Goal: Complete application form

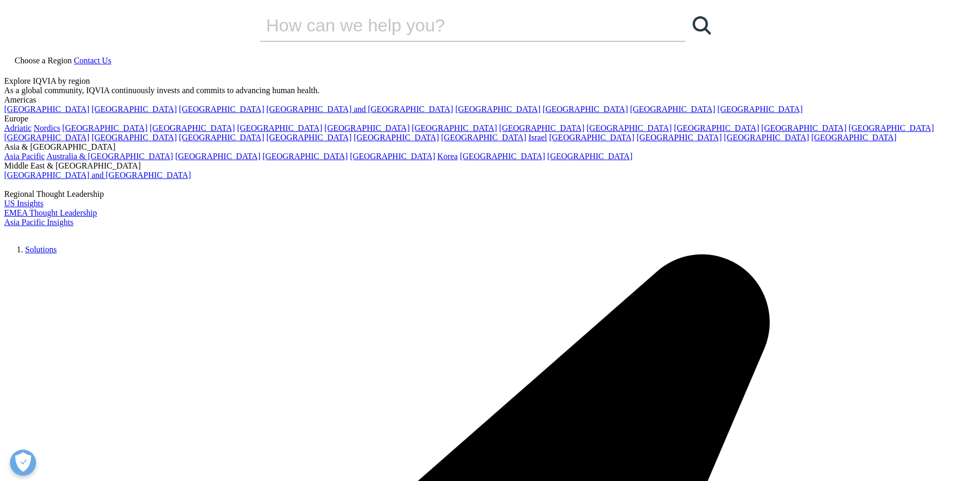
scroll to position [640, 0]
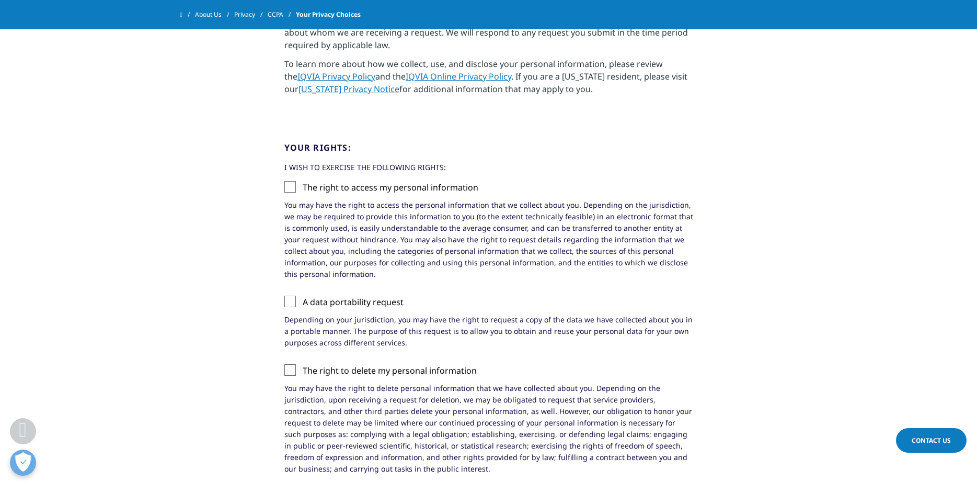
click at [290, 189] on label "The right to access my personal information" at bounding box center [488, 190] width 409 height 18
click at [303, 181] on input "The right to access my personal information" at bounding box center [303, 181] width 0 height 0
click at [289, 301] on label "A data portability request" at bounding box center [488, 304] width 409 height 18
click at [303, 295] on input "A data portability request" at bounding box center [303, 295] width 0 height 0
click at [293, 375] on label "The right to delete my personal information" at bounding box center [488, 373] width 409 height 18
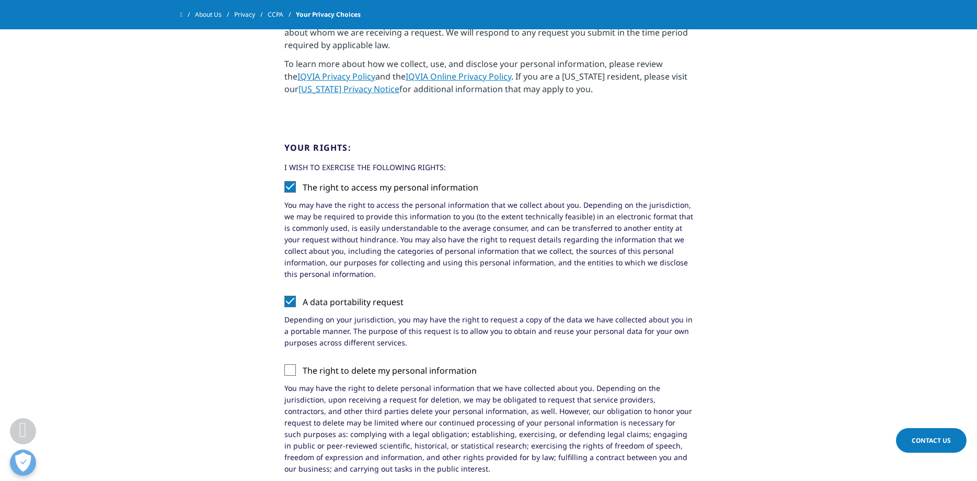
click at [303, 364] on input "The right to delete my personal information" at bounding box center [303, 364] width 0 height 0
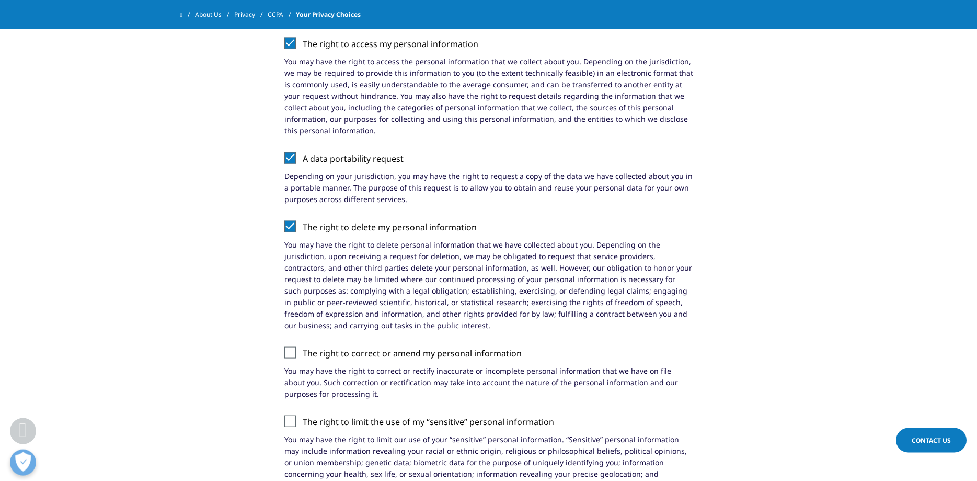
scroll to position [800, 0]
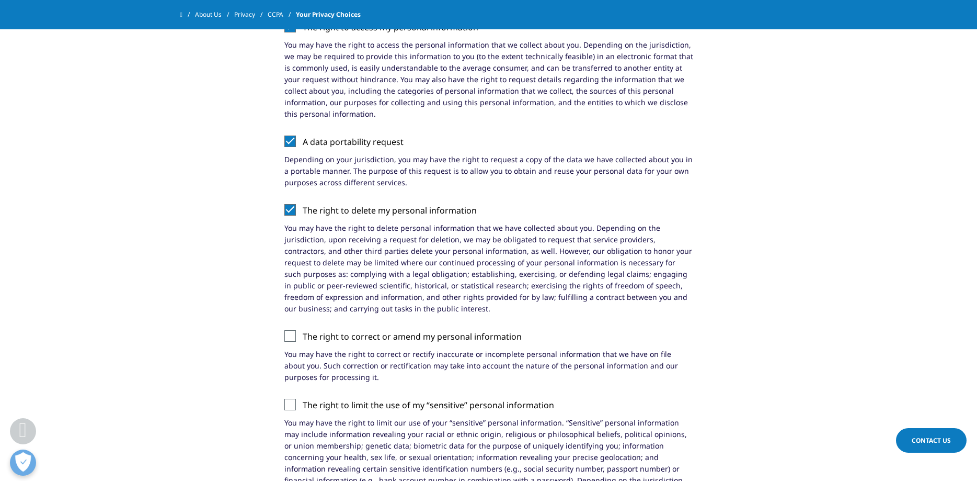
click at [291, 336] on label "The right to correct or amend my personal information" at bounding box center [488, 339] width 409 height 18
click at [303, 330] on input "The right to correct or amend my personal information" at bounding box center [303, 330] width 0 height 0
click at [288, 406] on label "The right to limit the use of my “sensitive” personal information" at bounding box center [488, 407] width 409 height 18
click at [303, 398] on input "The right to limit the use of my “sensitive” personal information" at bounding box center [303, 398] width 0 height 0
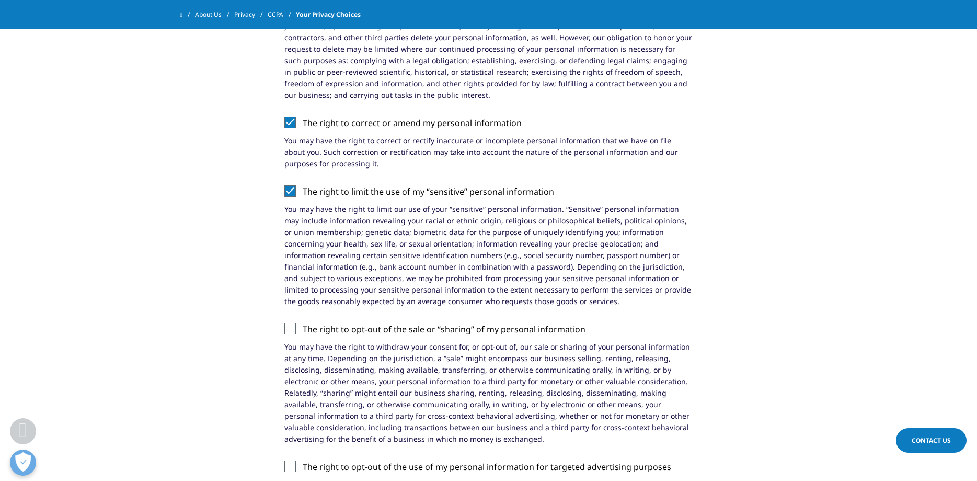
click at [294, 328] on label "The right to opt-out of the sale or “sharing” of my personal information" at bounding box center [488, 332] width 409 height 18
click at [303, 323] on input "The right to opt-out of the sale or “sharing” of my personal information" at bounding box center [303, 323] width 0 height 0
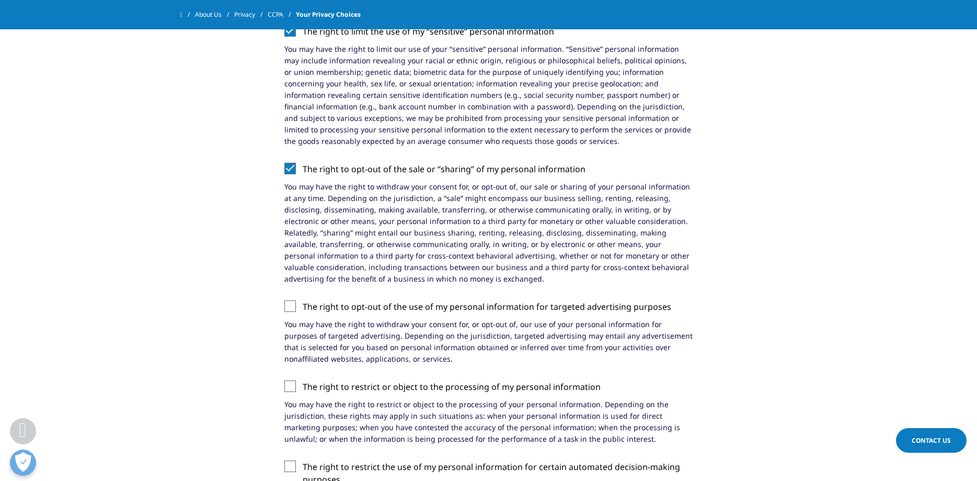
click at [292, 307] on label "The right to opt-out of the use of my personal information for targeted adverti…" at bounding box center [488, 309] width 409 height 18
click at [303, 300] on input "The right to opt-out of the use of my personal information for targeted adverti…" at bounding box center [303, 300] width 0 height 0
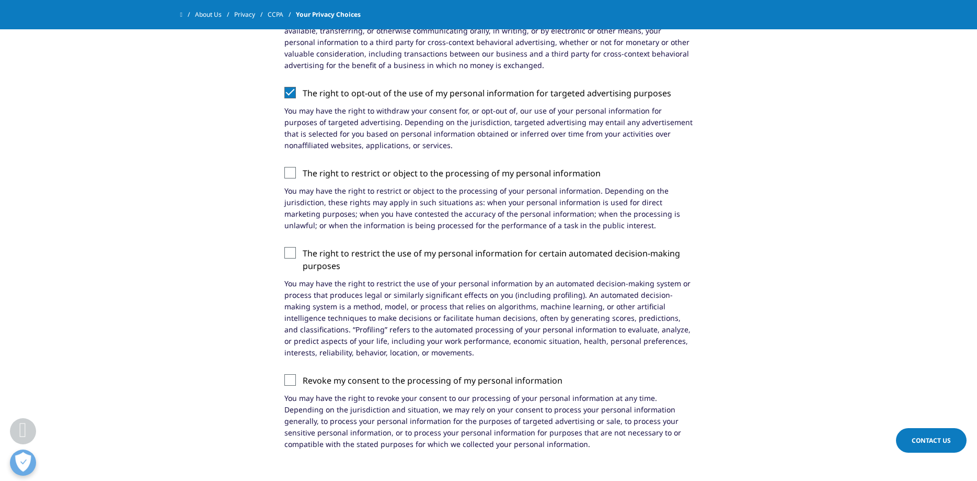
click at [288, 172] on label "The right to restrict or object to the processing of my personal information" at bounding box center [488, 176] width 409 height 18
click at [303, 167] on input "The right to restrict or object to the processing of my personal information" at bounding box center [303, 167] width 0 height 0
click at [288, 254] on label "The right to restrict the use of my personal information for certain automated …" at bounding box center [488, 262] width 409 height 31
click at [303, 247] on input "The right to restrict the use of my personal information for certain automated …" at bounding box center [303, 247] width 0 height 0
click at [293, 380] on label "Revoke my consent to the processing of my personal information" at bounding box center [488, 383] width 409 height 18
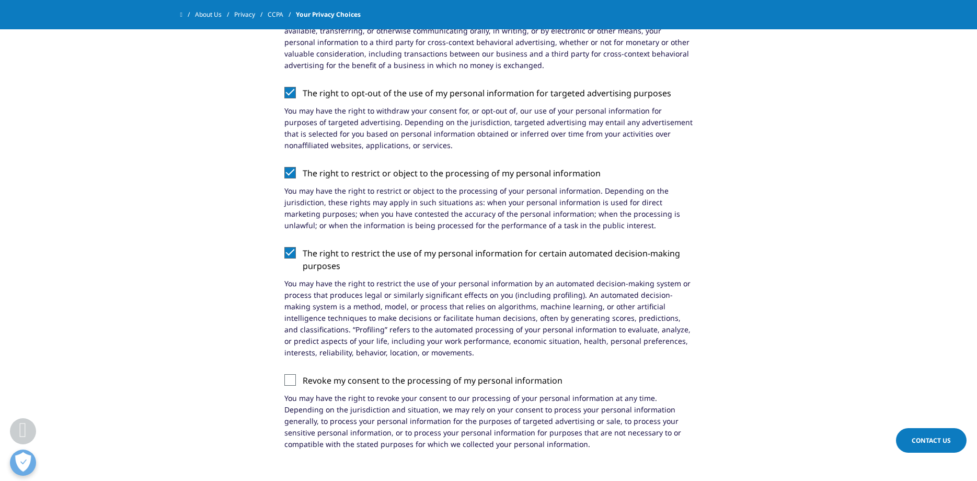
click at [303, 374] on input "Revoke my consent to the processing of my personal information" at bounding box center [303, 374] width 0 height 0
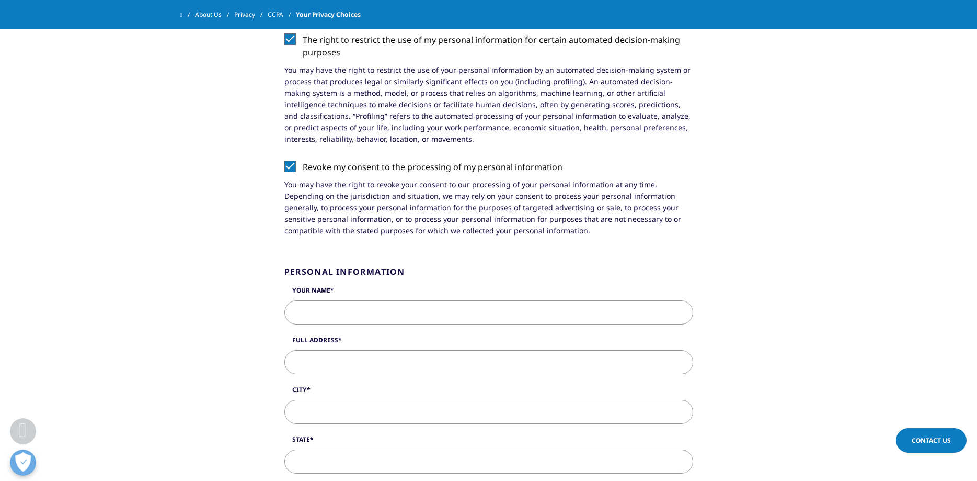
click at [531, 309] on input "Your Name" at bounding box center [488, 312] width 409 height 24
type input "[PERSON_NAME]"
type input "136 SENDERA XING"
type input "LA VERNIA"
type input "[GEOGRAPHIC_DATA]"
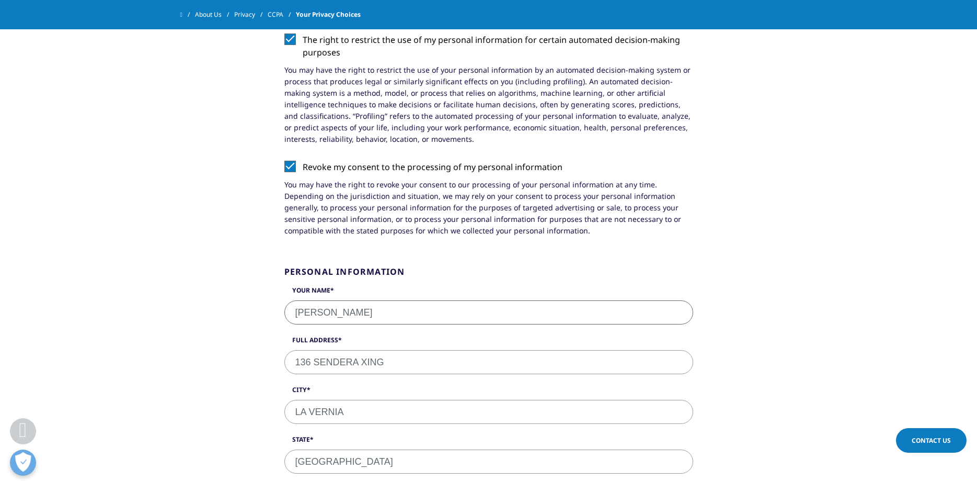
select select "[GEOGRAPHIC_DATA]"
type input "78121-5234"
type input "2107251725"
type input "[PERSON_NAME][EMAIL_ADDRESS][PERSON_NAME][DOMAIN_NAME]"
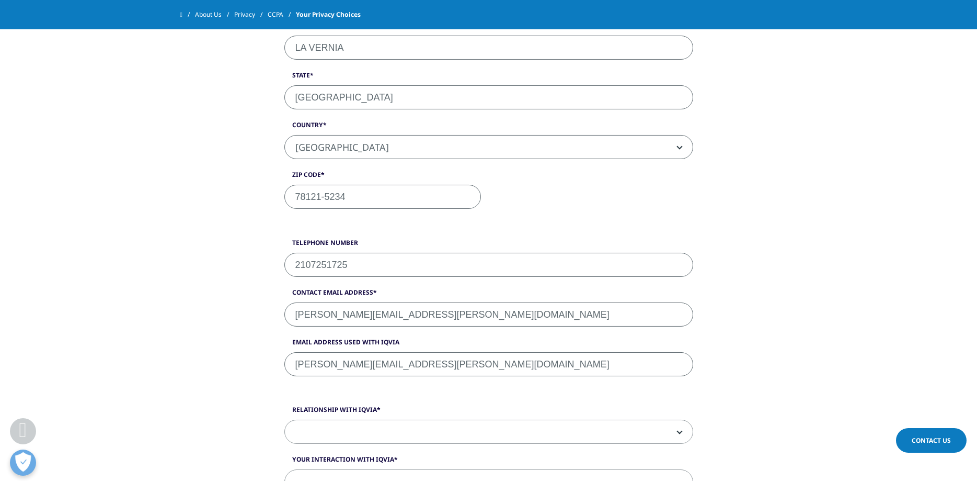
scroll to position [2031, 0]
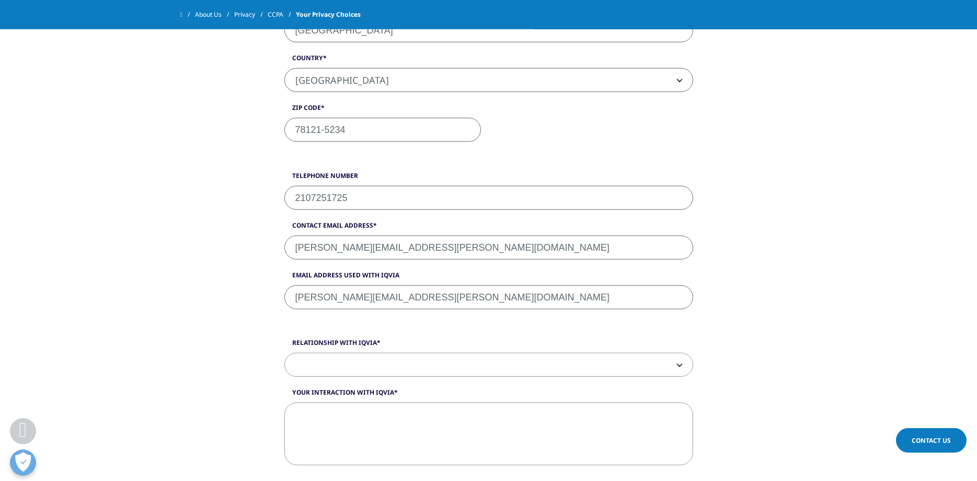
click at [599, 373] on span at bounding box center [489, 365] width 408 height 24
select select "None"
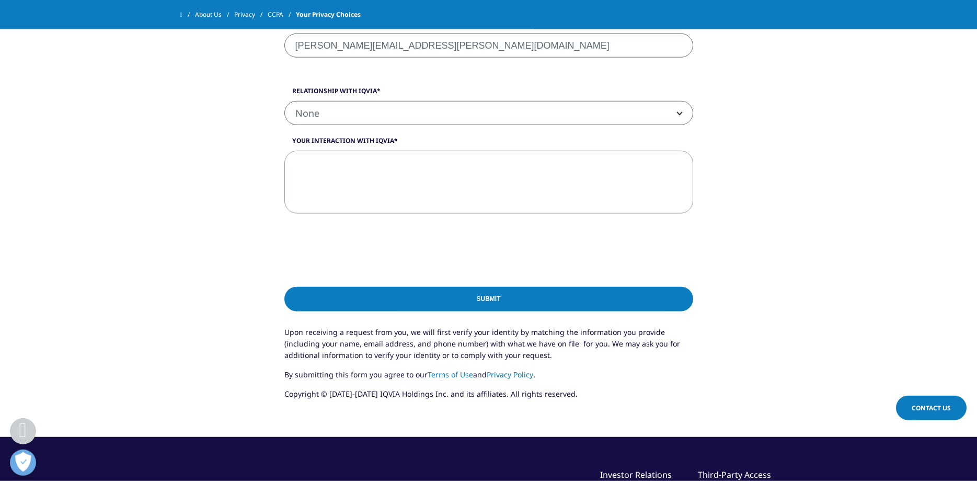
scroll to position [2298, 0]
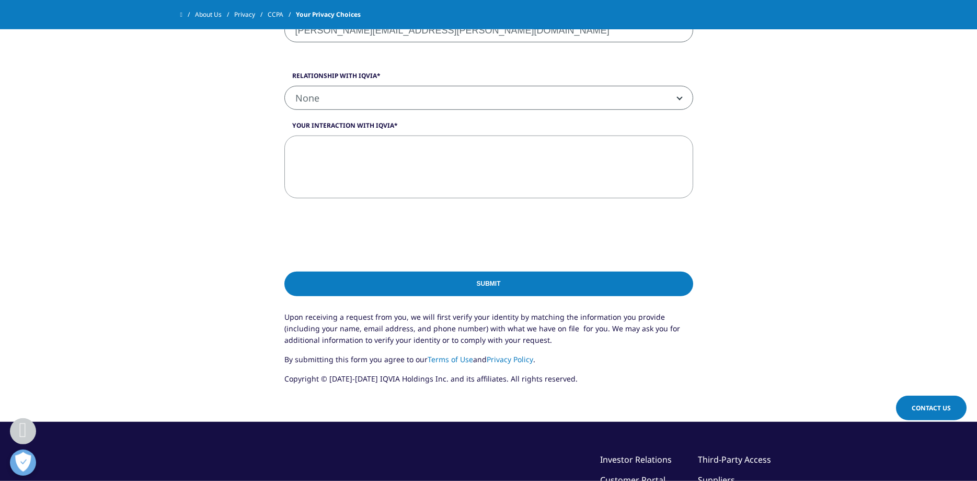
click at [518, 284] on input "Submit" at bounding box center [488, 283] width 409 height 25
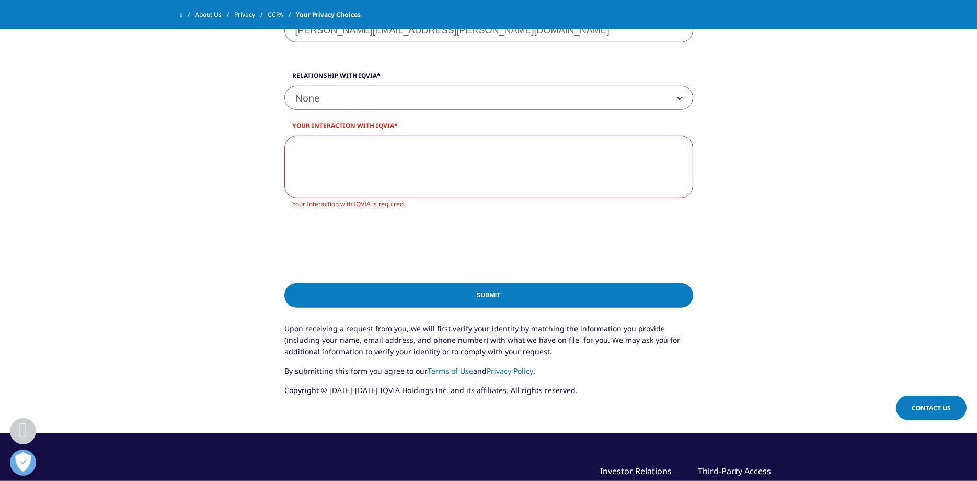
click at [407, 152] on textarea "Your Interaction with IQVIA" at bounding box center [488, 166] width 409 height 63
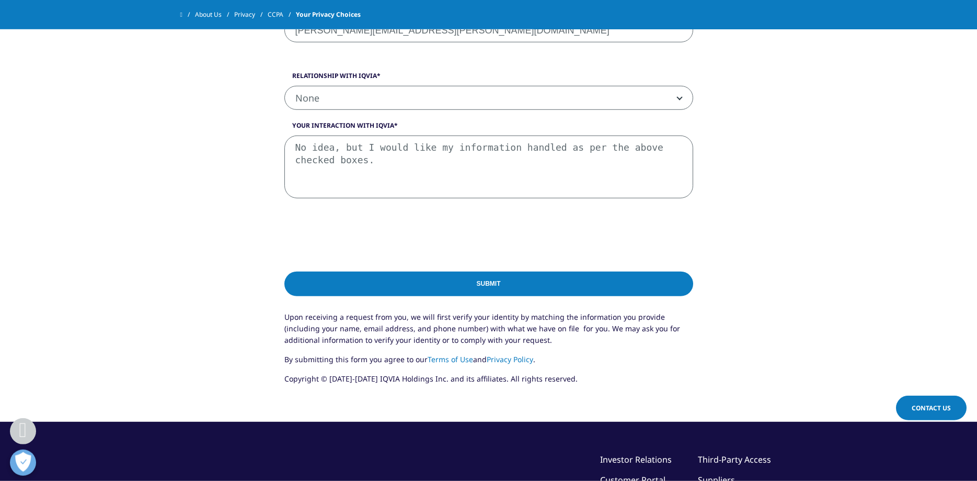
type textarea "No idea, but I would like my information handled as per the above checked boxes."
click at [496, 288] on input "Submit" at bounding box center [488, 283] width 409 height 25
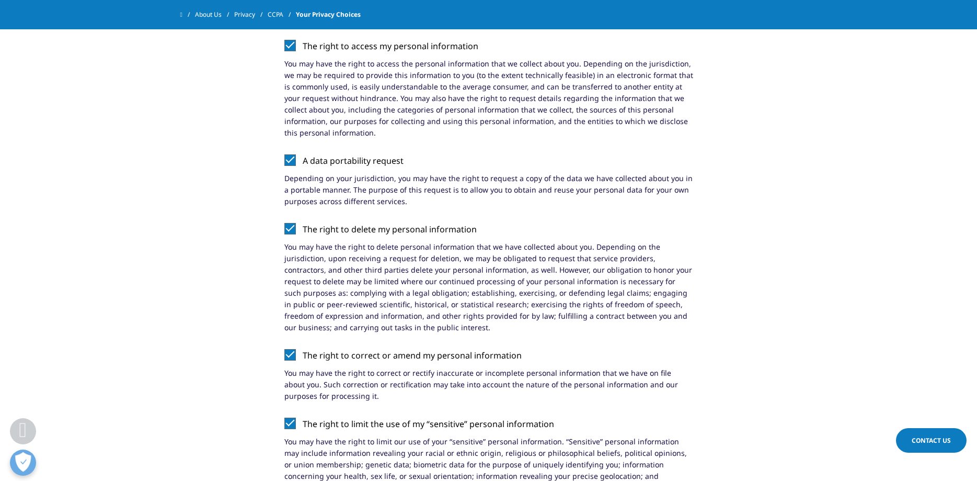
scroll to position [600, 0]
